Goal: Information Seeking & Learning: Learn about a topic

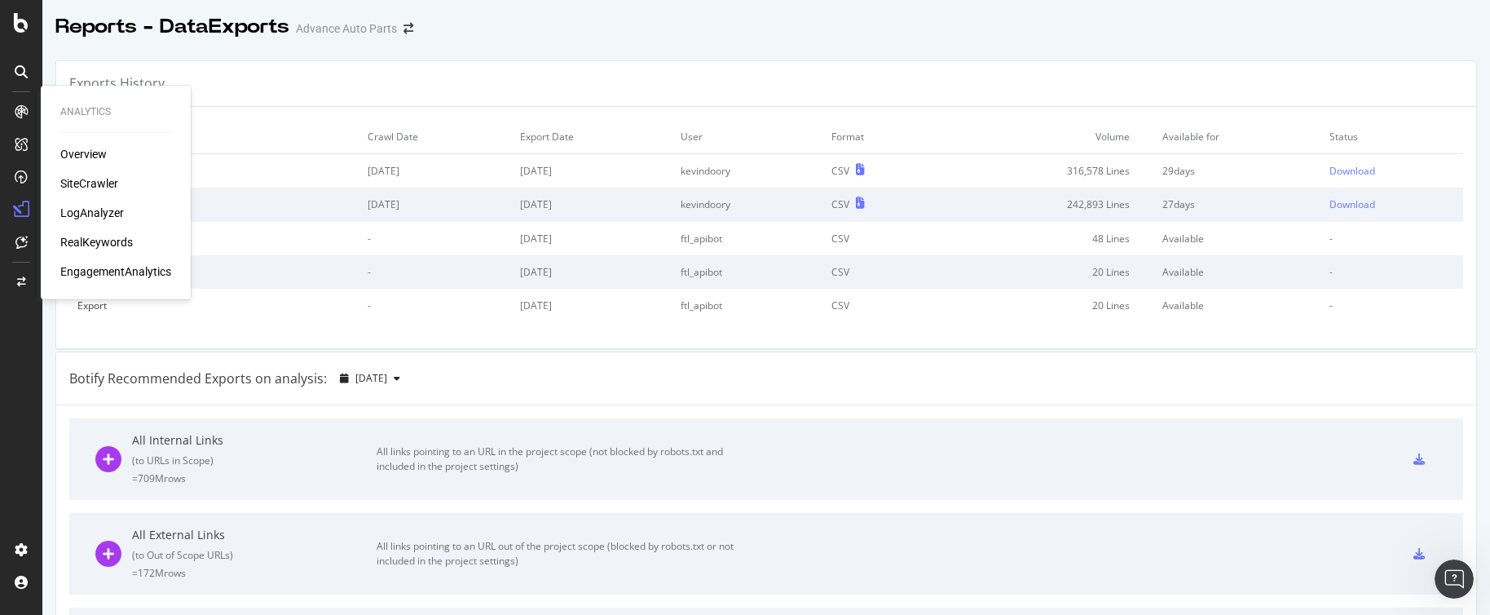
click at [104, 156] on div "Overview" at bounding box center [83, 154] width 46 height 16
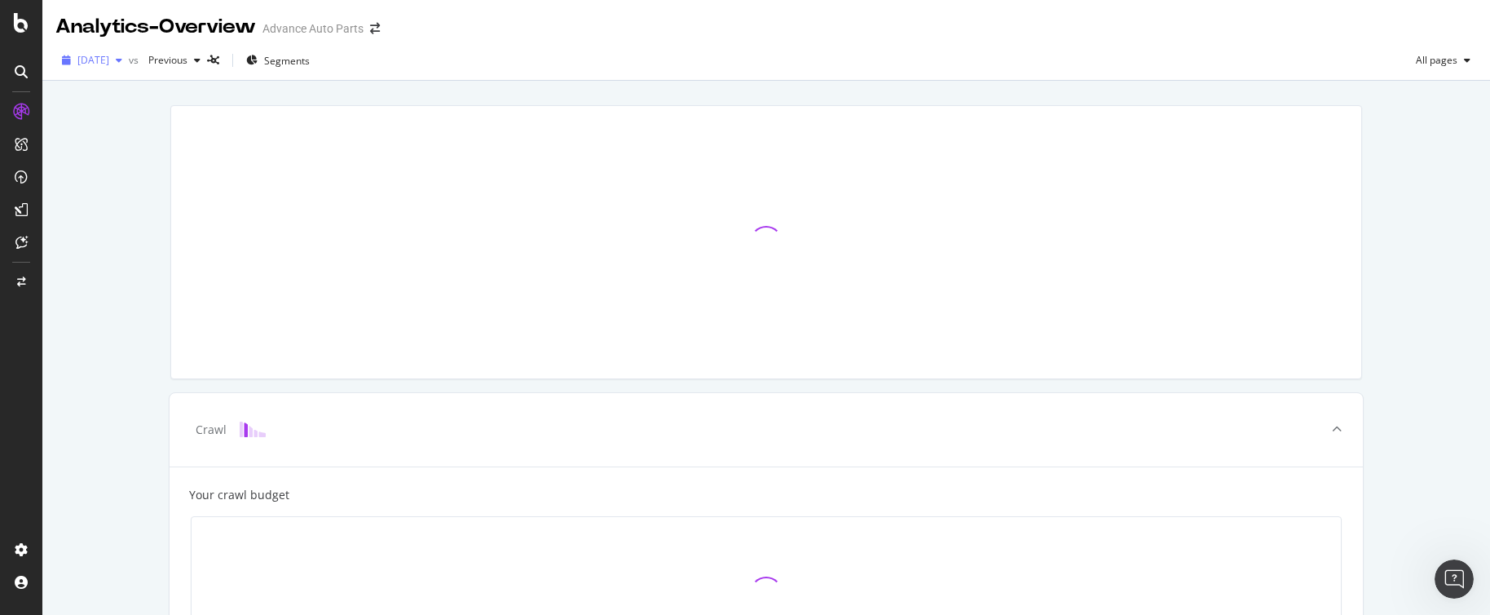
click at [122, 63] on icon "button" at bounding box center [119, 60] width 7 height 10
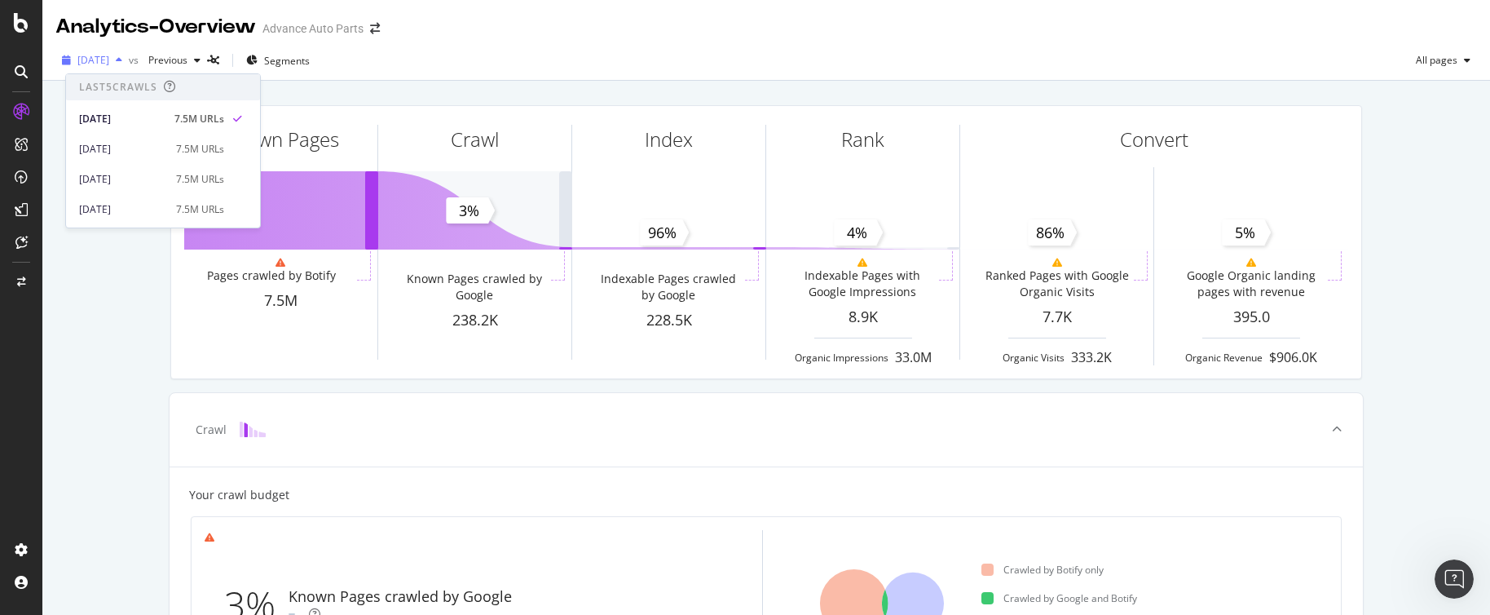
click at [122, 60] on icon "button" at bounding box center [119, 60] width 7 height 10
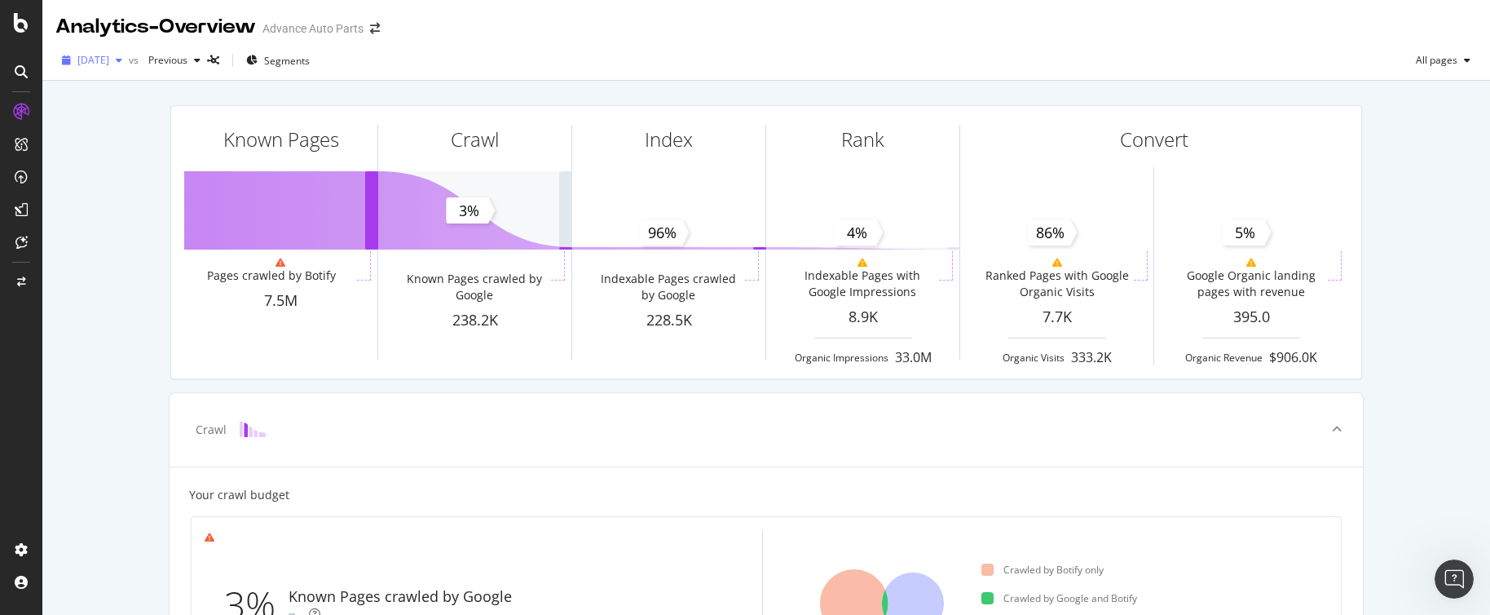
click at [122, 60] on icon "button" at bounding box center [119, 60] width 7 height 10
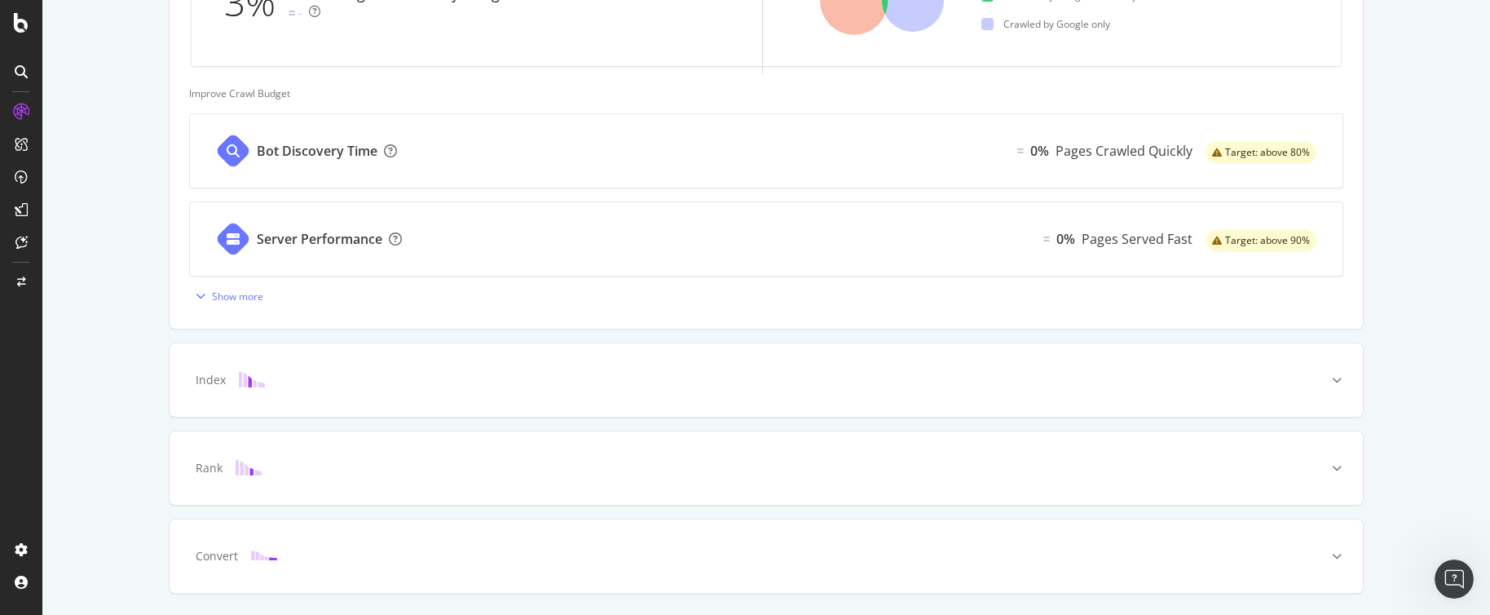
scroll to position [651, 0]
